Goal: Find specific page/section: Find specific page/section

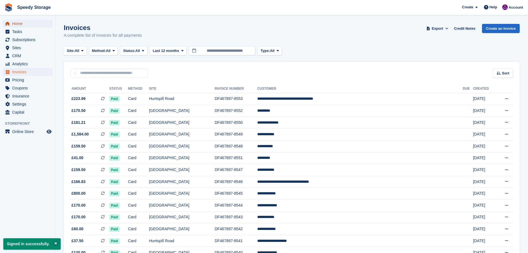
click at [27, 26] on span "Home" at bounding box center [28, 24] width 33 height 8
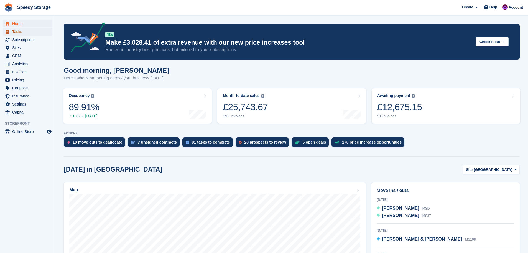
click at [27, 33] on span "Tasks" at bounding box center [28, 32] width 33 height 8
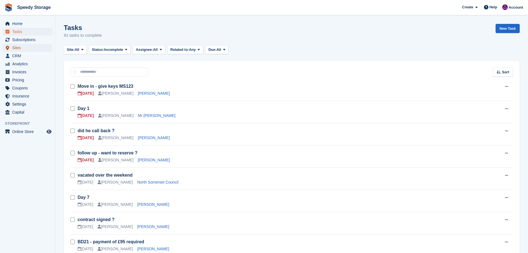
click at [30, 50] on span "Sites" at bounding box center [28, 48] width 33 height 8
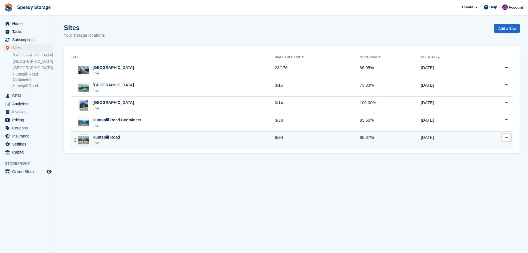
click at [132, 140] on div "Huntspill Road Live" at bounding box center [174, 139] width 204 height 11
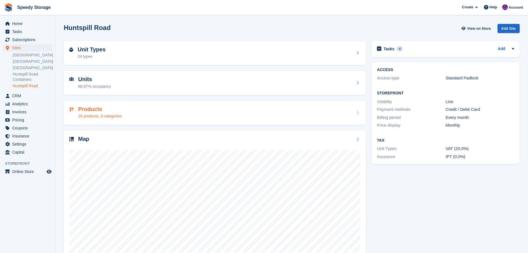
click at [126, 114] on div "Products 16 products, 3 categories" at bounding box center [214, 112] width 291 height 13
